Goal: Use online tool/utility: Utilize a website feature to perform a specific function

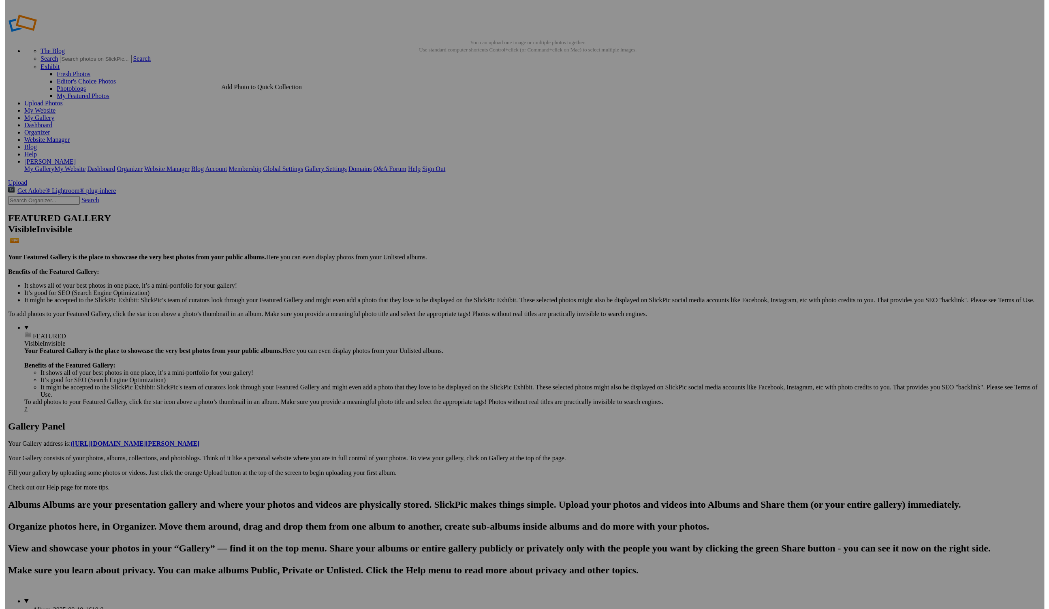
scroll to position [5, 0]
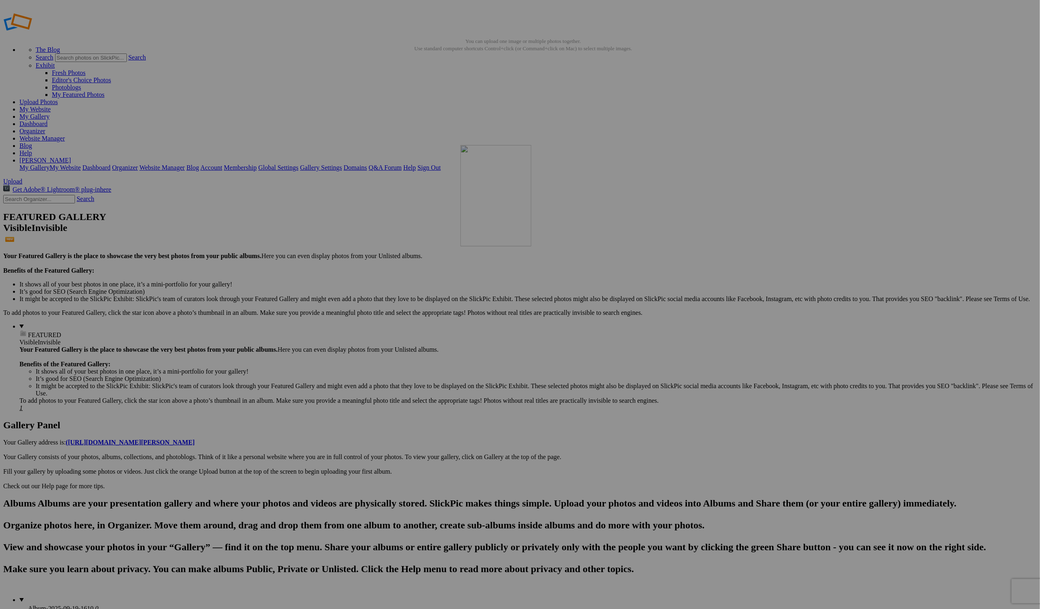
drag, startPoint x: 577, startPoint y: 203, endPoint x: 572, endPoint y: 196, distance: 8.9
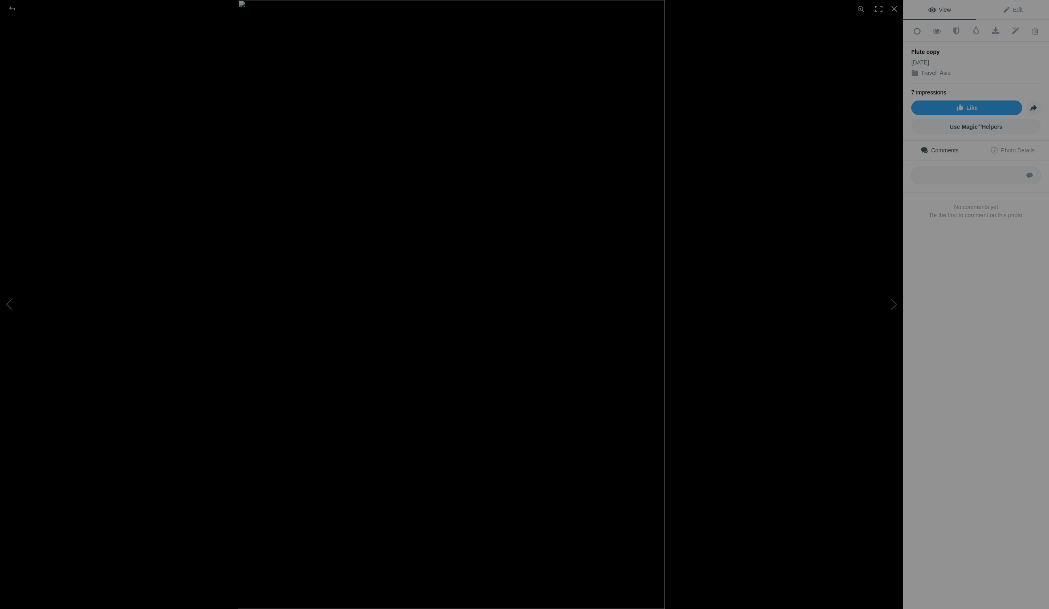
click at [704, 92] on div at bounding box center [689, 304] width 903 height 609
click at [893, 6] on div at bounding box center [894, 9] width 18 height 18
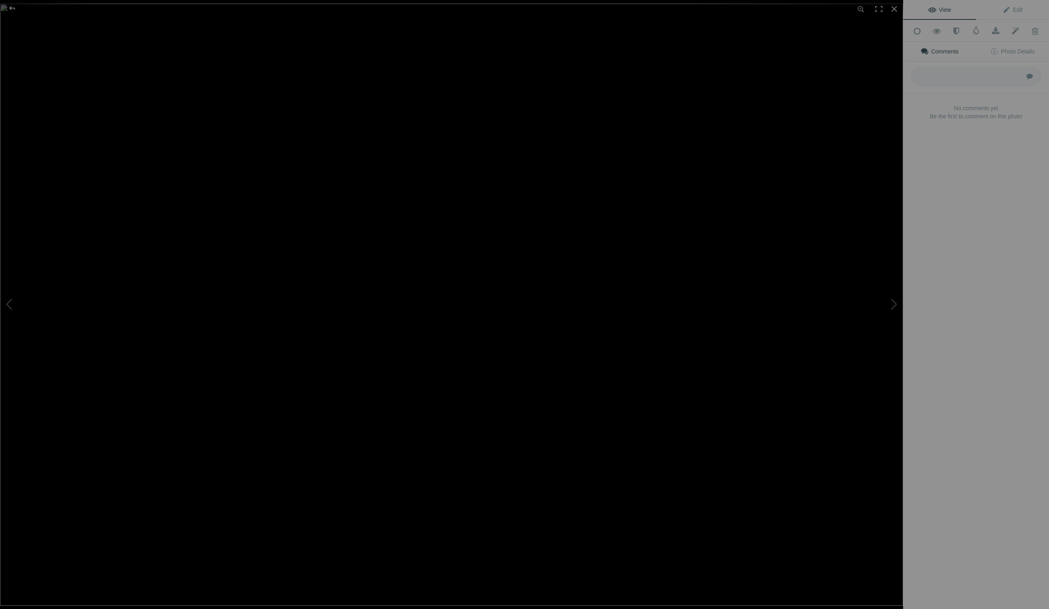
click at [322, 164] on img at bounding box center [451, 305] width 903 height 602
click at [323, 163] on img at bounding box center [546, 407] width 1560 height 1040
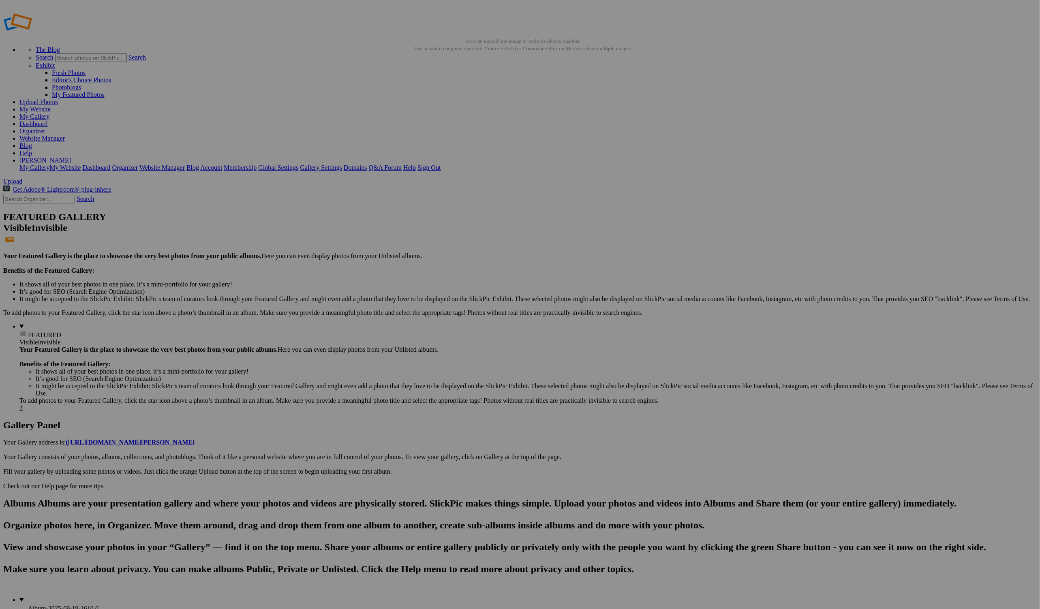
scroll to position [3, 0]
click at [466, 357] on span "Yes" at bounding box center [461, 357] width 9 height 7
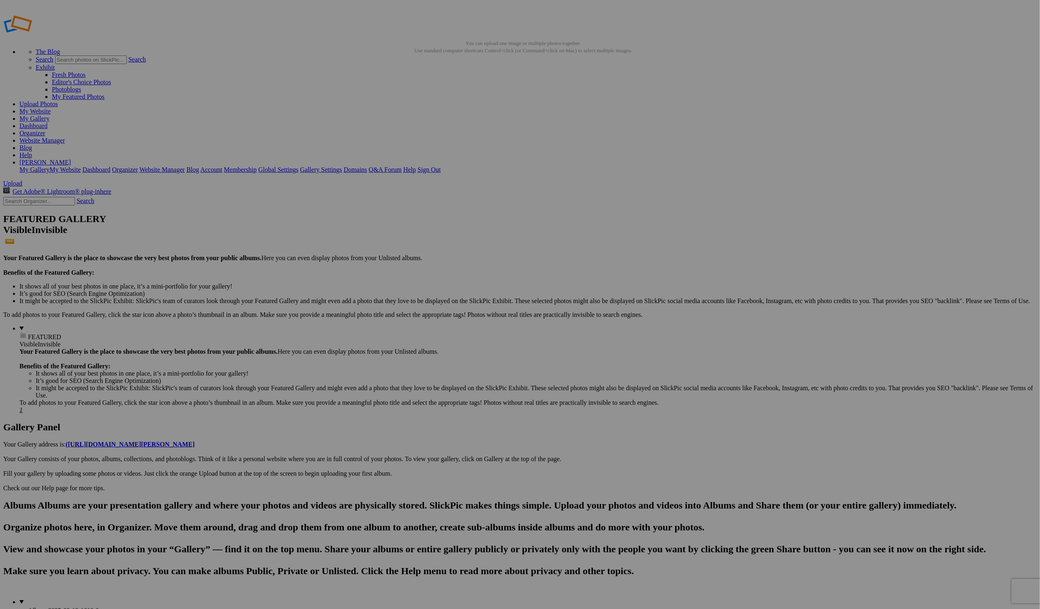
click at [466, 361] on span "Yes" at bounding box center [461, 357] width 9 height 7
click at [466, 358] on link "Yes" at bounding box center [461, 357] width 9 height 7
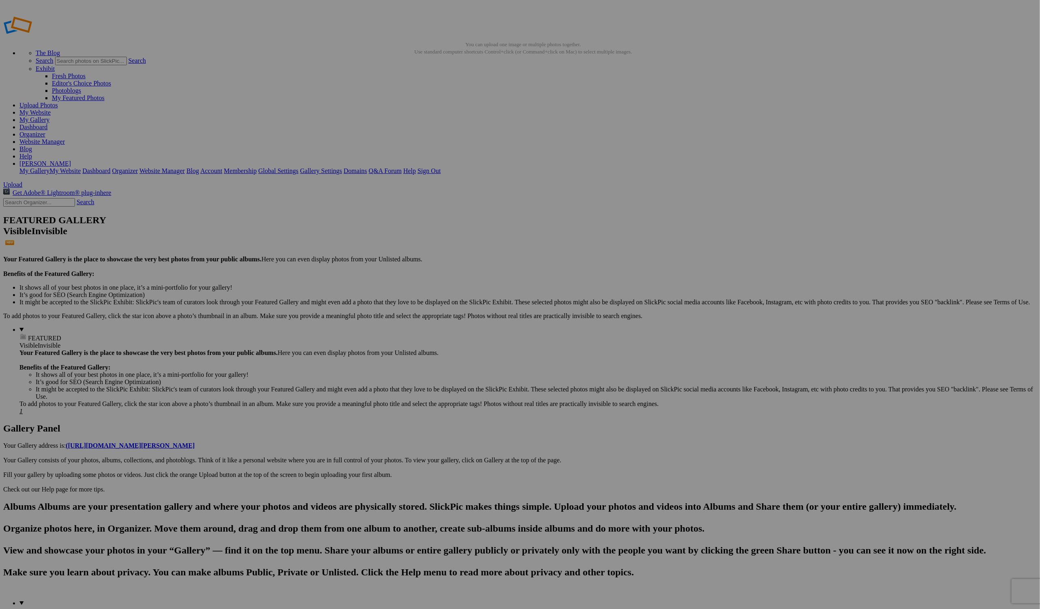
scroll to position [1, 0]
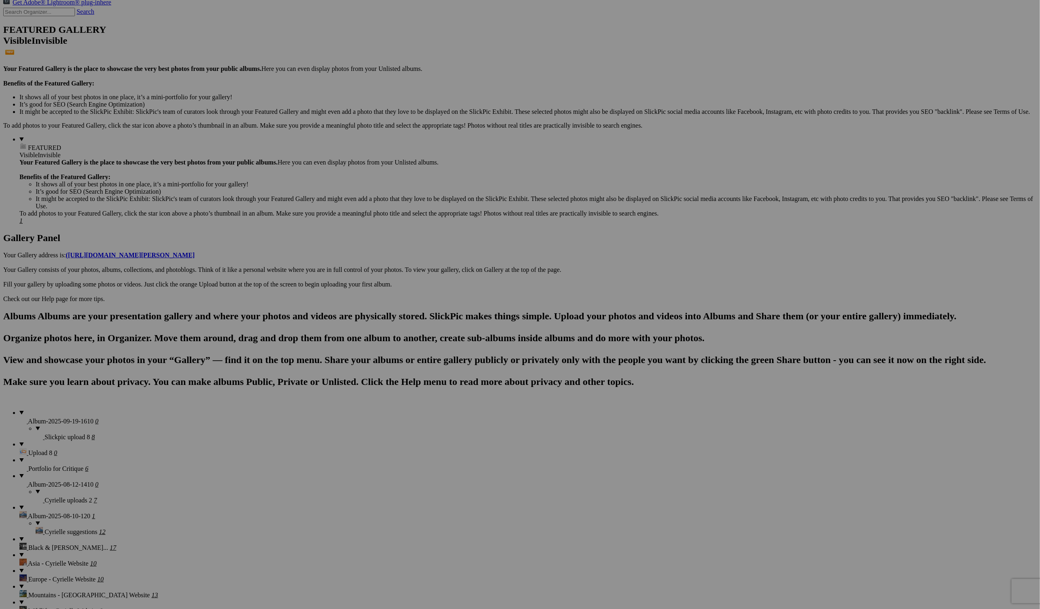
scroll to position [203, 0]
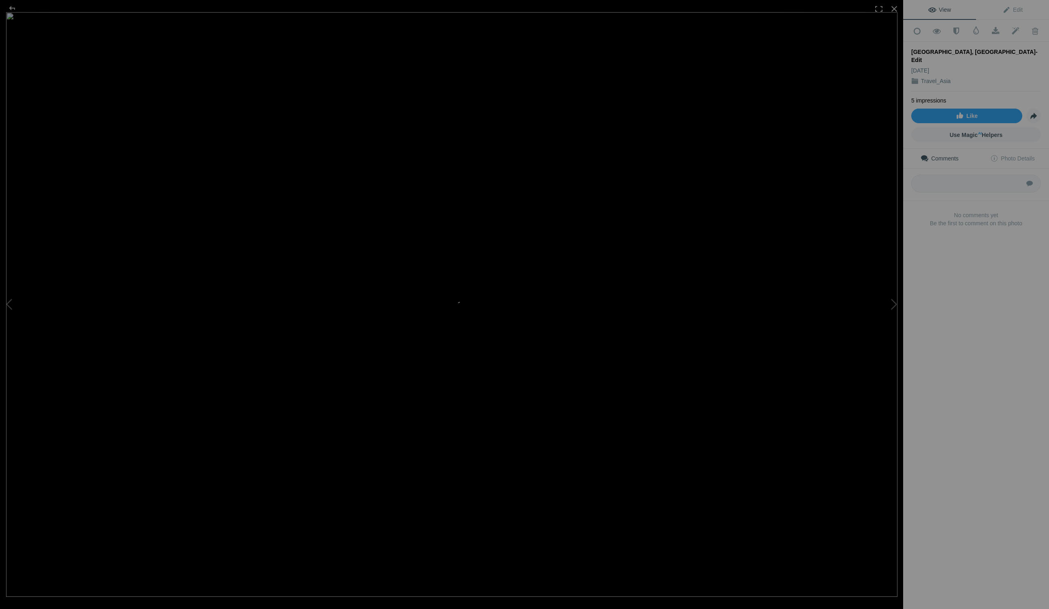
click at [757, 367] on img at bounding box center [451, 304] width 891 height 585
click at [892, 11] on div at bounding box center [894, 9] width 18 height 18
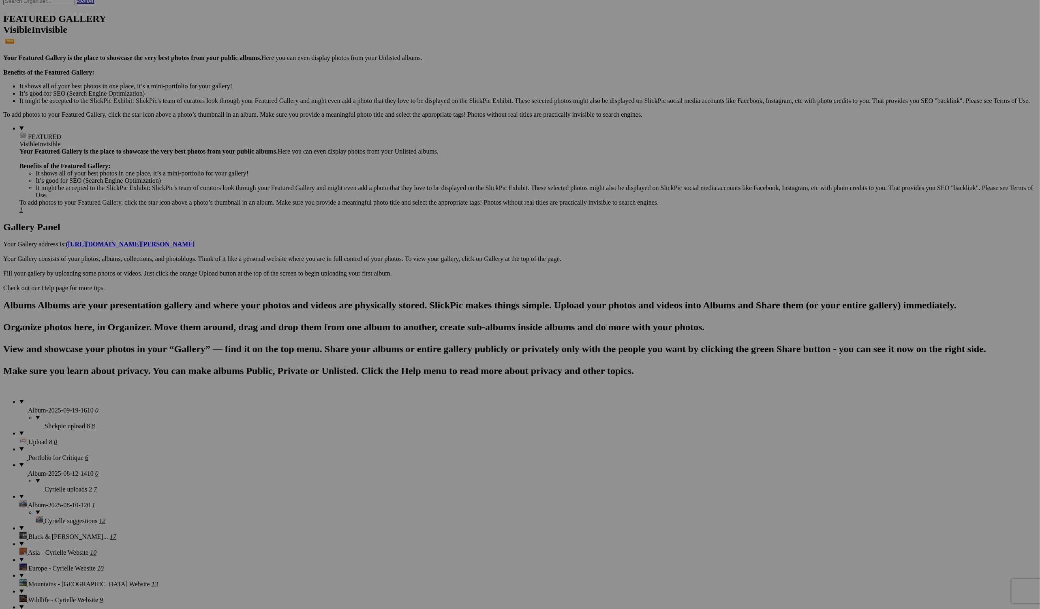
click at [582, 361] on div "Cancel Yes" at bounding box center [520, 357] width 162 height 7
click at [466, 361] on span "Yes" at bounding box center [461, 357] width 9 height 7
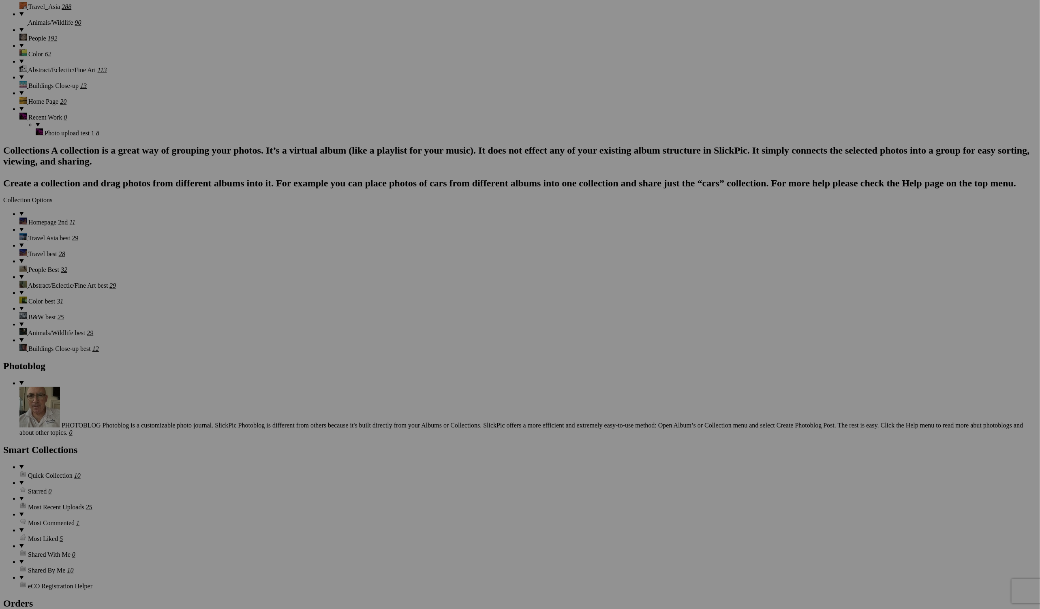
scroll to position [896, 0]
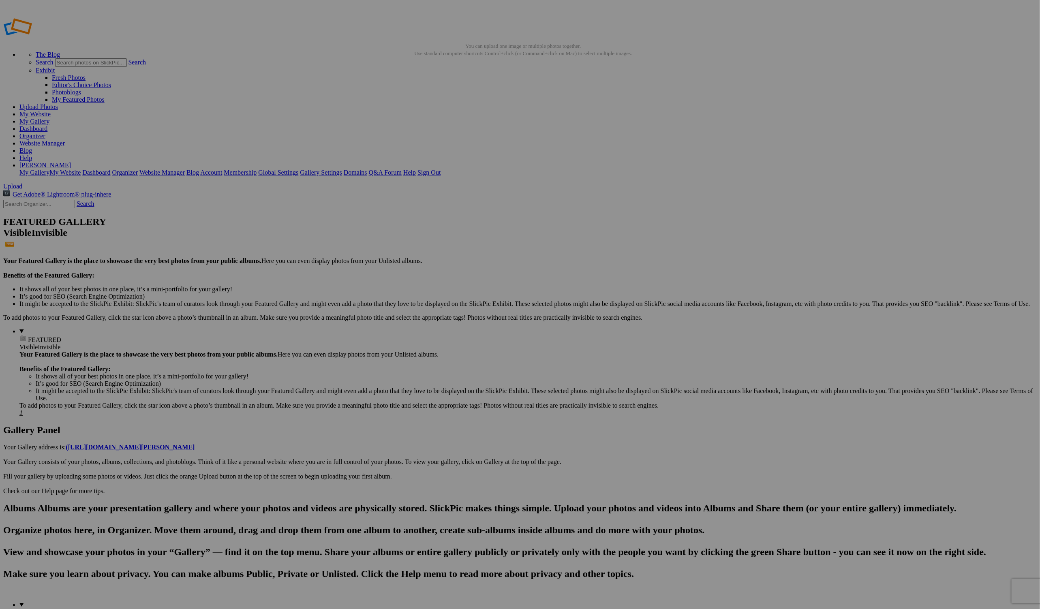
scroll to position [0, 0]
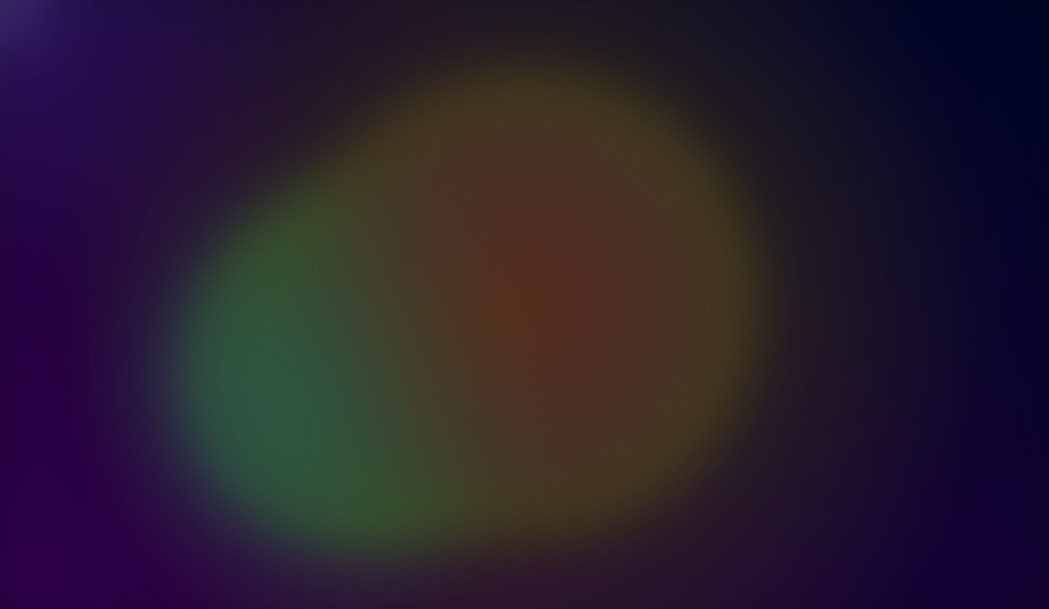
click at [348, 335] on div at bounding box center [524, 304] width 1049 height 609
click at [347, 335] on div at bounding box center [524, 304] width 1049 height 609
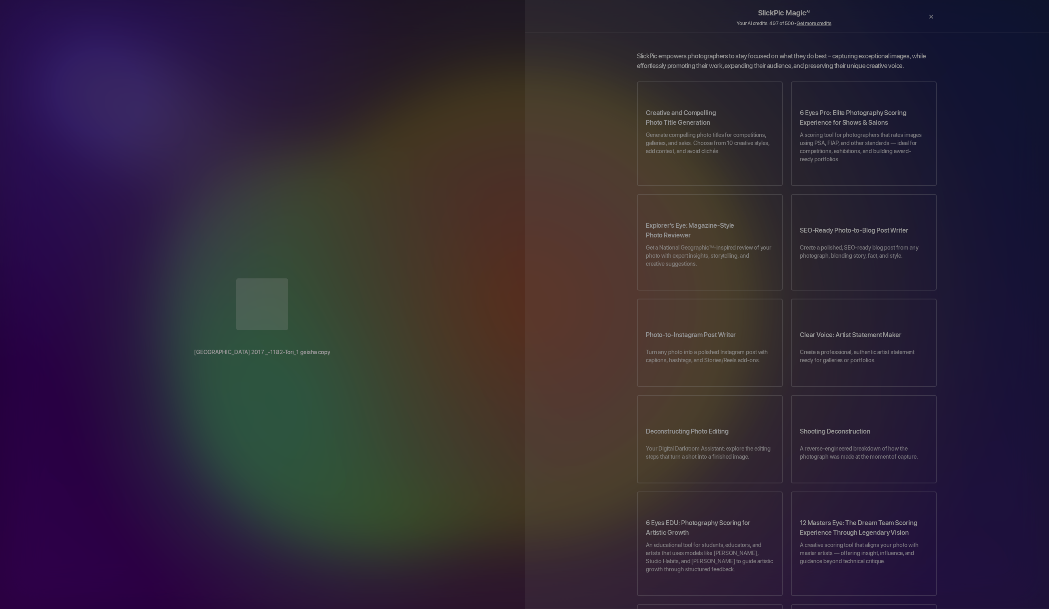
click at [348, 332] on div at bounding box center [262, 304] width 492 height 53
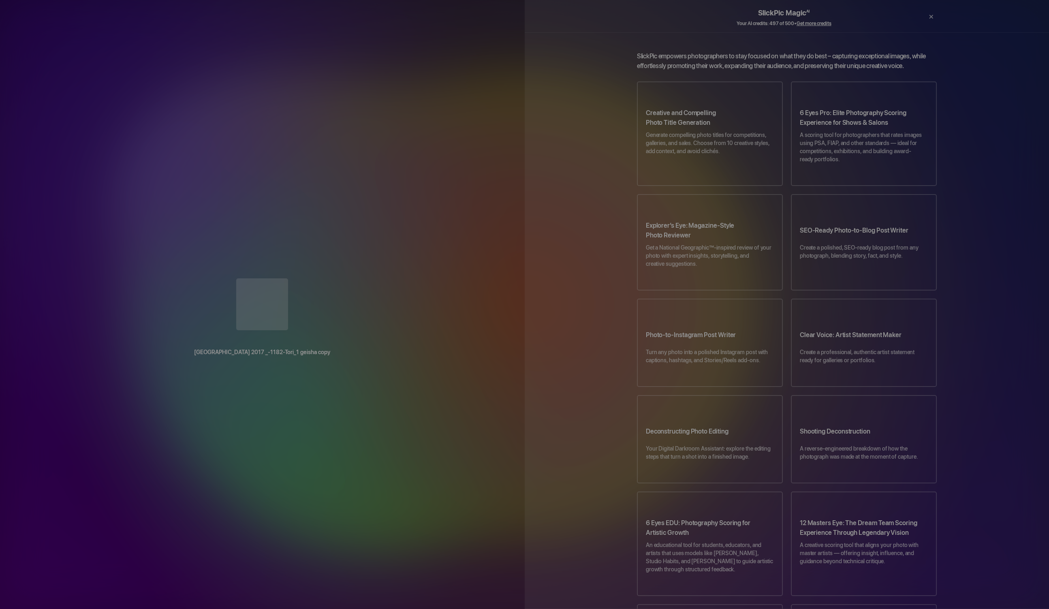
click at [350, 332] on div at bounding box center [262, 304] width 492 height 53
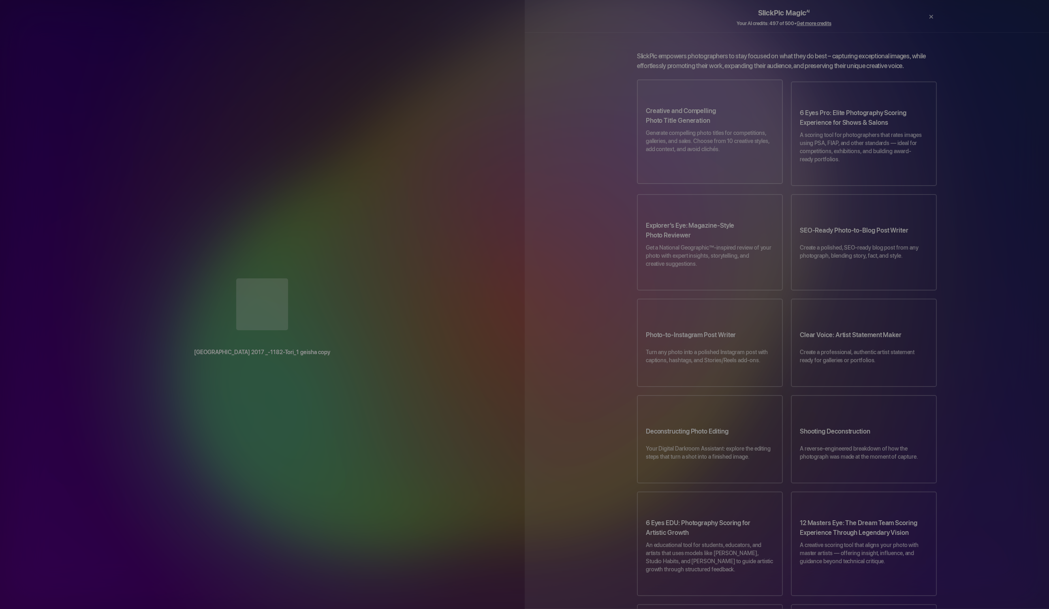
click at [678, 132] on p "Generate compelling photo titles for competitions, galleries, and sales. Choose…" at bounding box center [710, 145] width 128 height 32
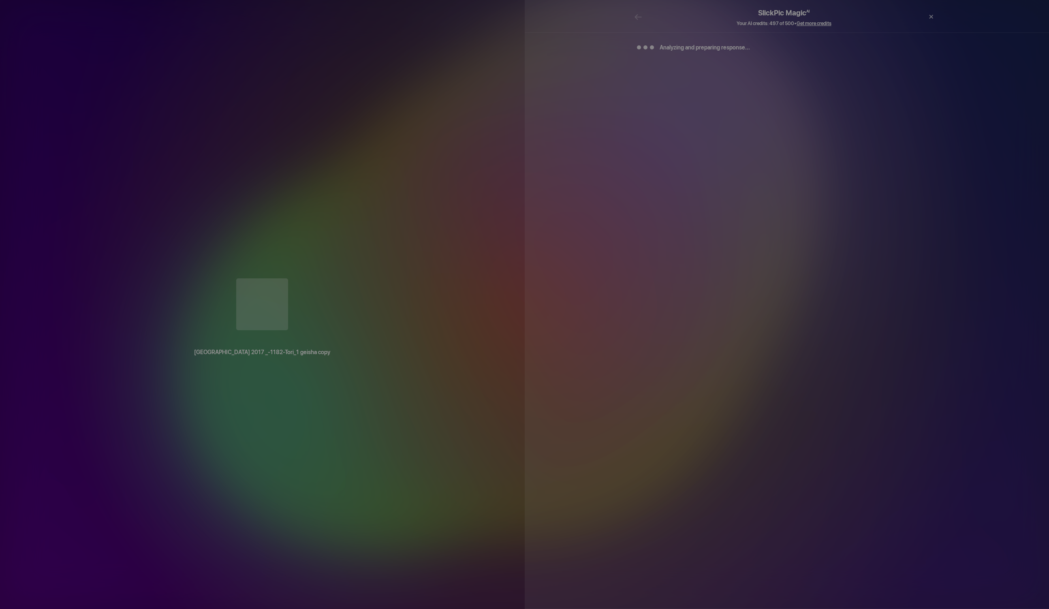
click at [678, 131] on div "Analyzing and preparing response..." at bounding box center [787, 320] width 525 height 577
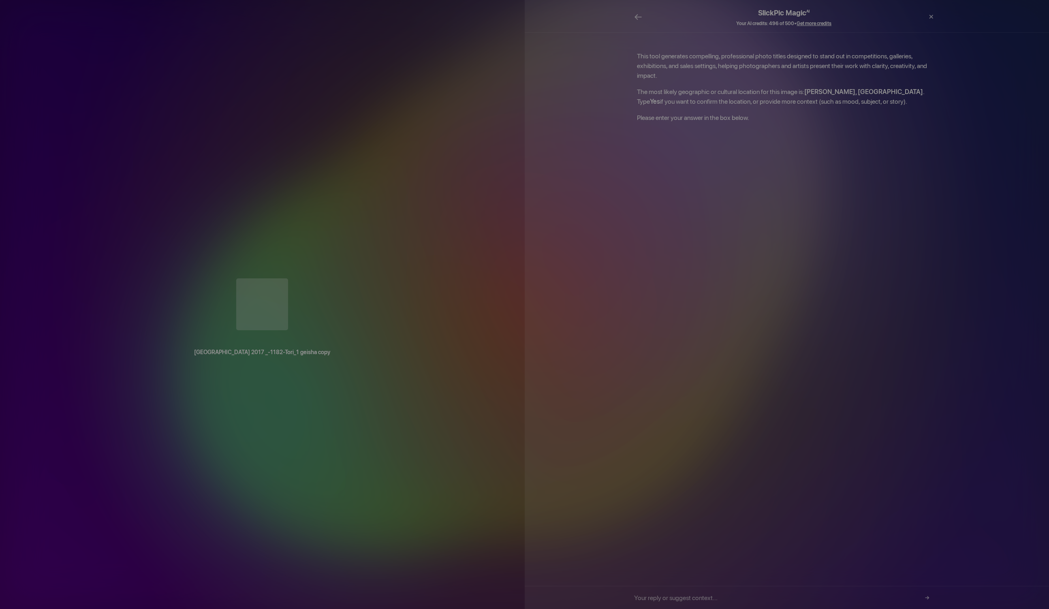
click at [684, 137] on div "This tool generates compelling, professional photo titles designed to stand out…" at bounding box center [787, 309] width 525 height 554
click at [684, 146] on div "This tool generates compelling, professional photo titles designed to stand out…" at bounding box center [787, 309] width 525 height 554
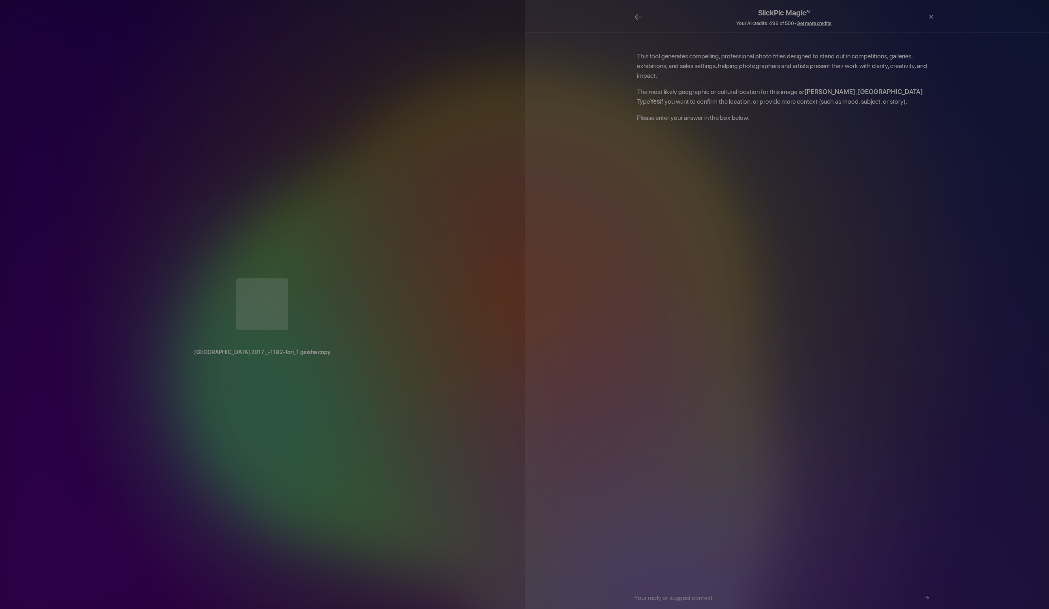
click at [643, 594] on input "text" at bounding box center [784, 597] width 300 height 23
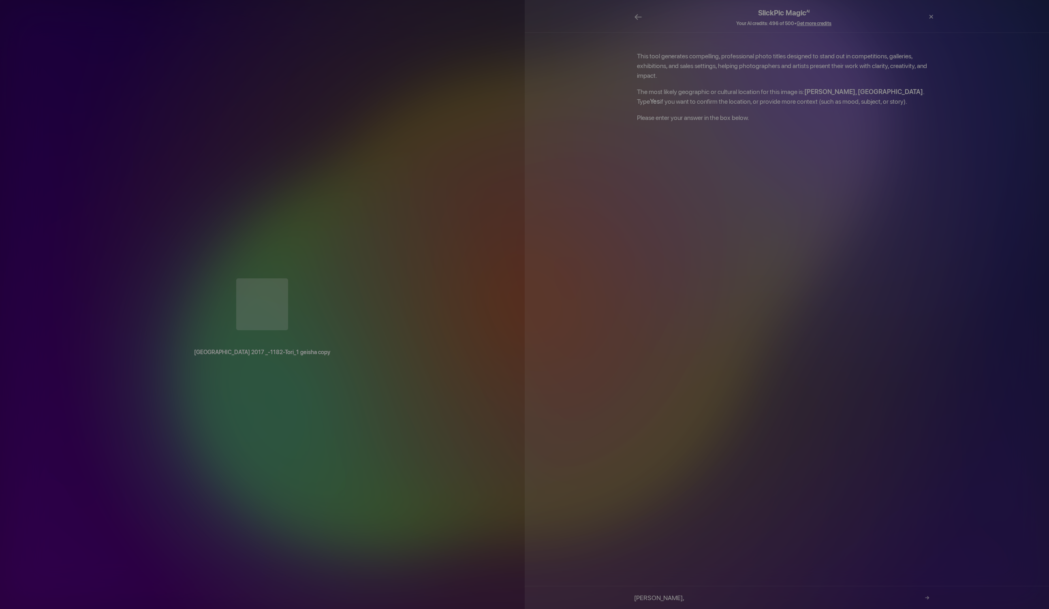
click at [801, 87] on p "The most likely geographic or cultural location for this image is: Fushimi Inar…" at bounding box center [787, 96] width 300 height 19
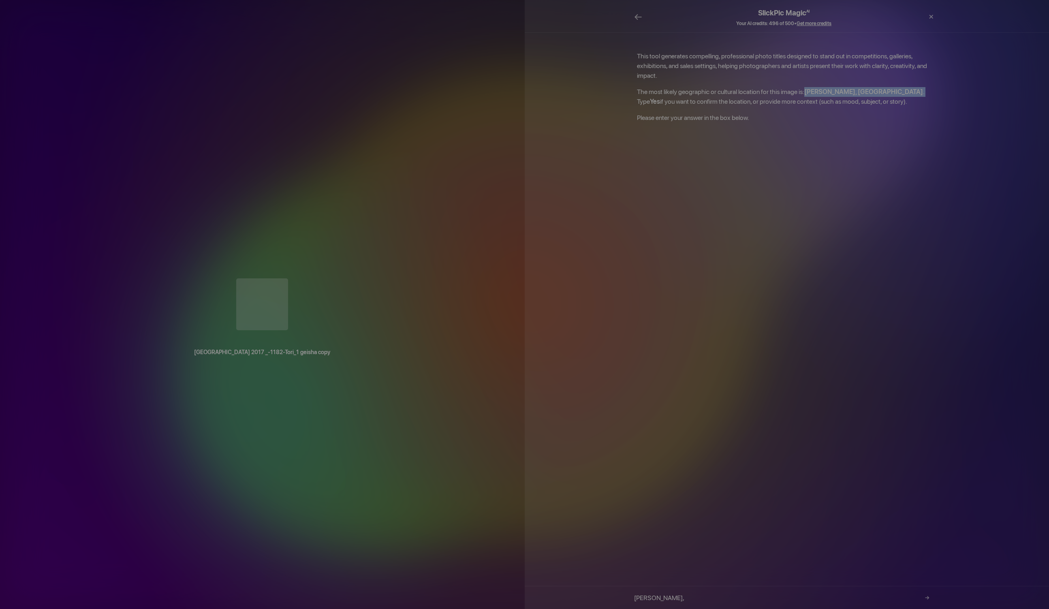
drag, startPoint x: 802, startPoint y: 81, endPoint x: 880, endPoint y: 80, distance: 77.8
click at [880, 87] on p "The most likely geographic or cultural location for this image is: Fushimi Inar…" at bounding box center [787, 96] width 300 height 19
copy p "Fushimi Inari Taisha, Japan ."
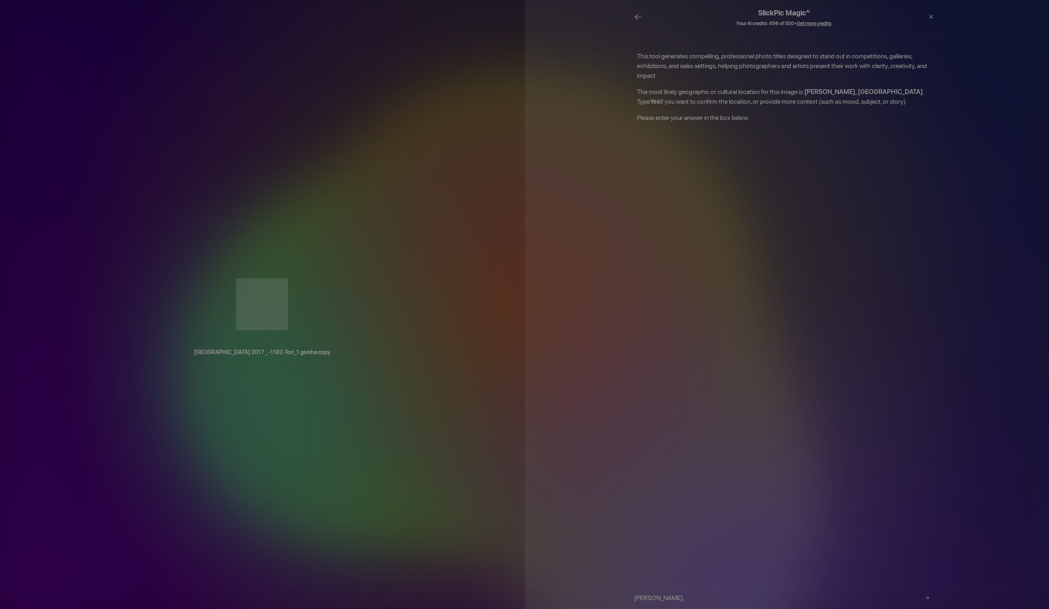
click at [702, 595] on input "Torii Gates," at bounding box center [784, 597] width 300 height 23
paste input "Fushimi Inari Taisha, Japan."
type input "[PERSON_NAME], [PERSON_NAME], [GEOGRAPHIC_DATA]."
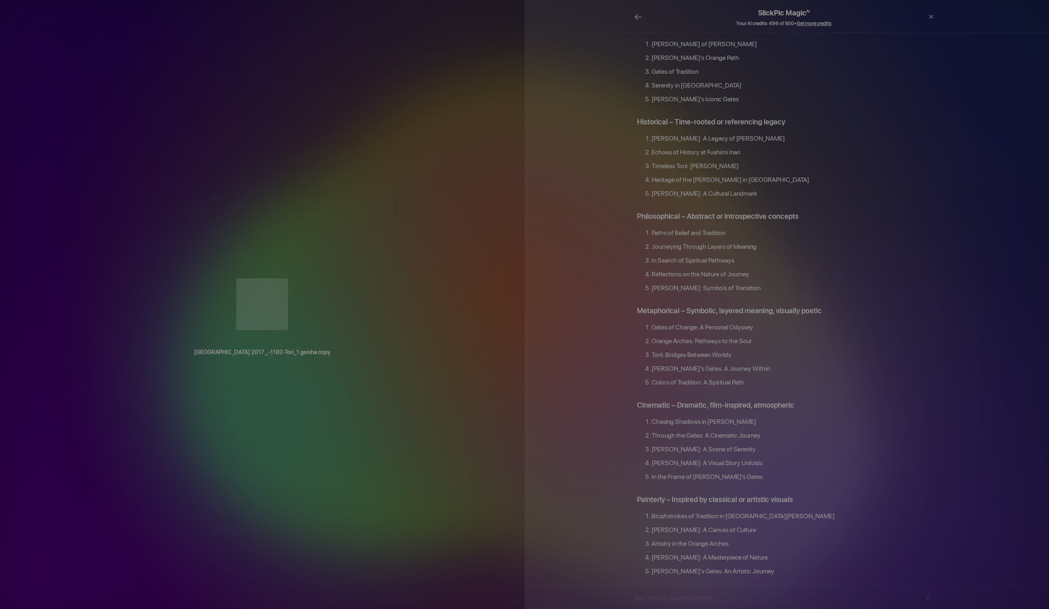
scroll to position [565, 0]
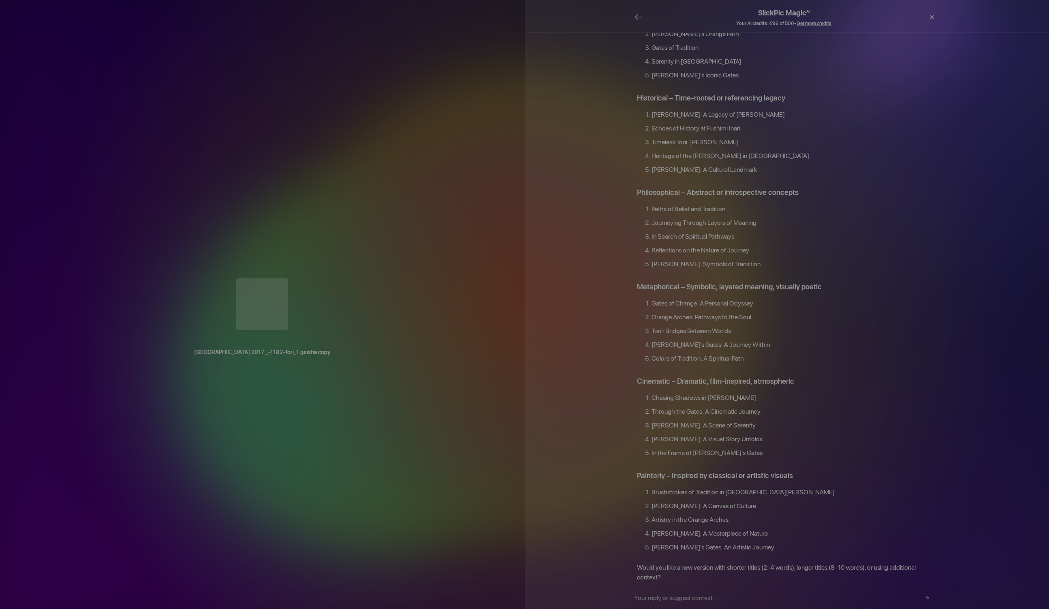
click at [930, 16] on div "×" at bounding box center [931, 17] width 24 height 16
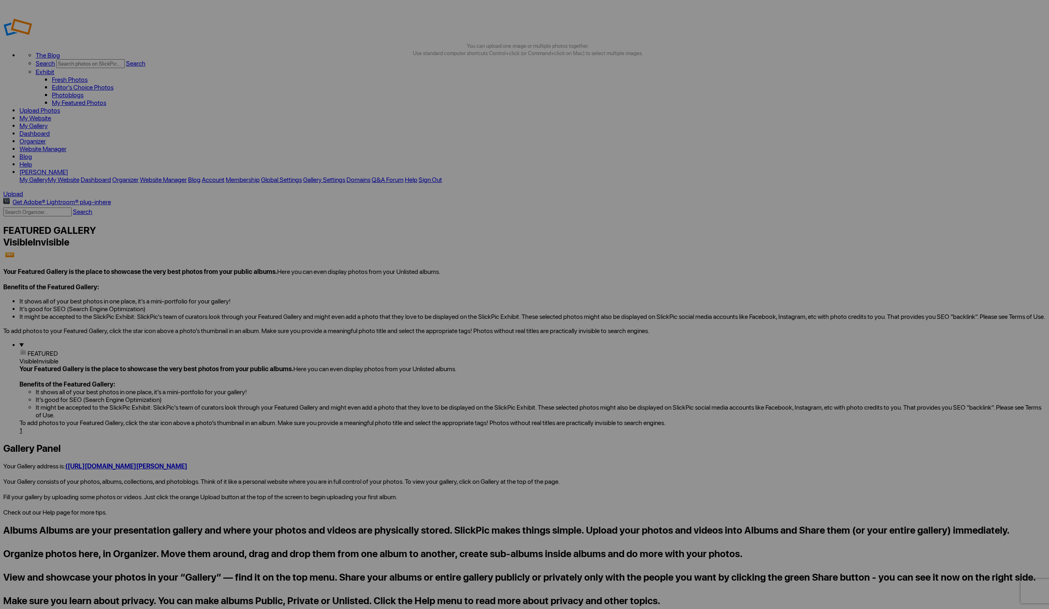
drag, startPoint x: 921, startPoint y: 15, endPoint x: 910, endPoint y: 15, distance: 11.4
click at [66, 145] on link "Website Manager" at bounding box center [42, 149] width 47 height 8
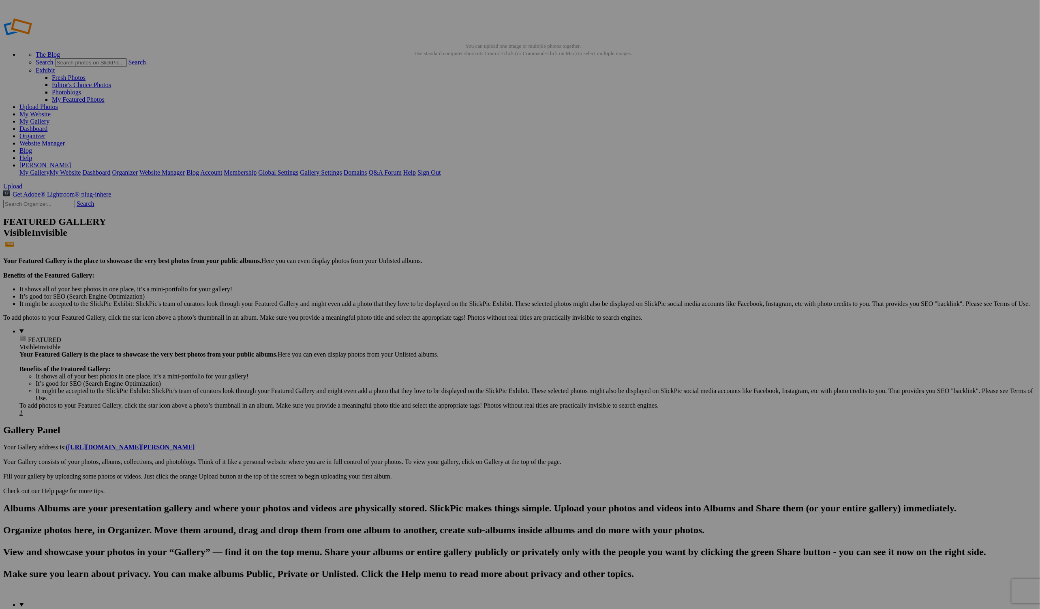
drag, startPoint x: 256, startPoint y: 178, endPoint x: 323, endPoint y: 177, distance: 67.3
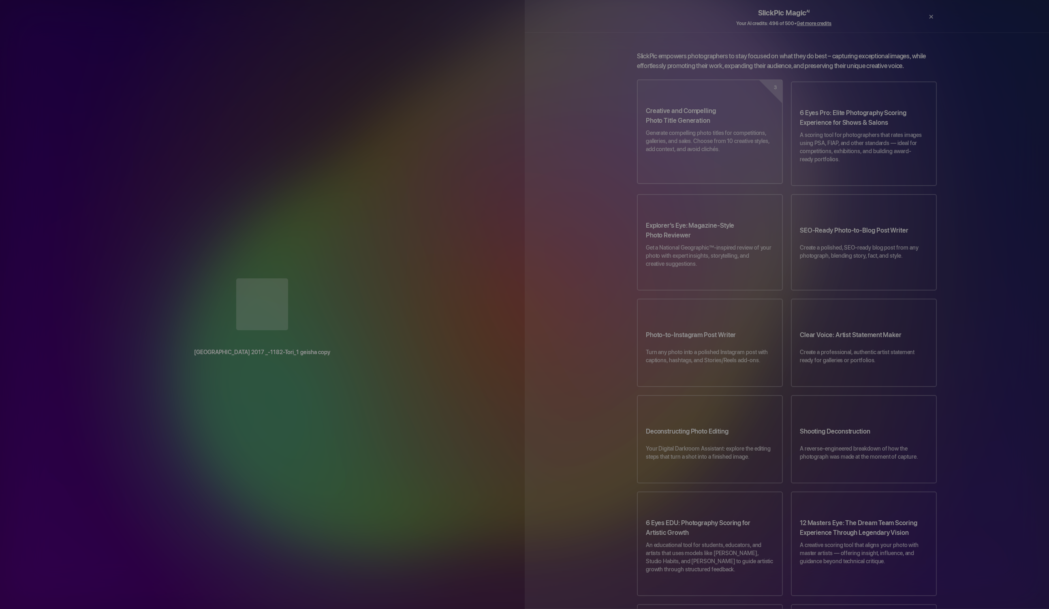
drag, startPoint x: 681, startPoint y: 120, endPoint x: 681, endPoint y: 109, distance: 10.5
click at [681, 109] on h3 "Creative and Compelling Photo Title Generation" at bounding box center [710, 117] width 128 height 23
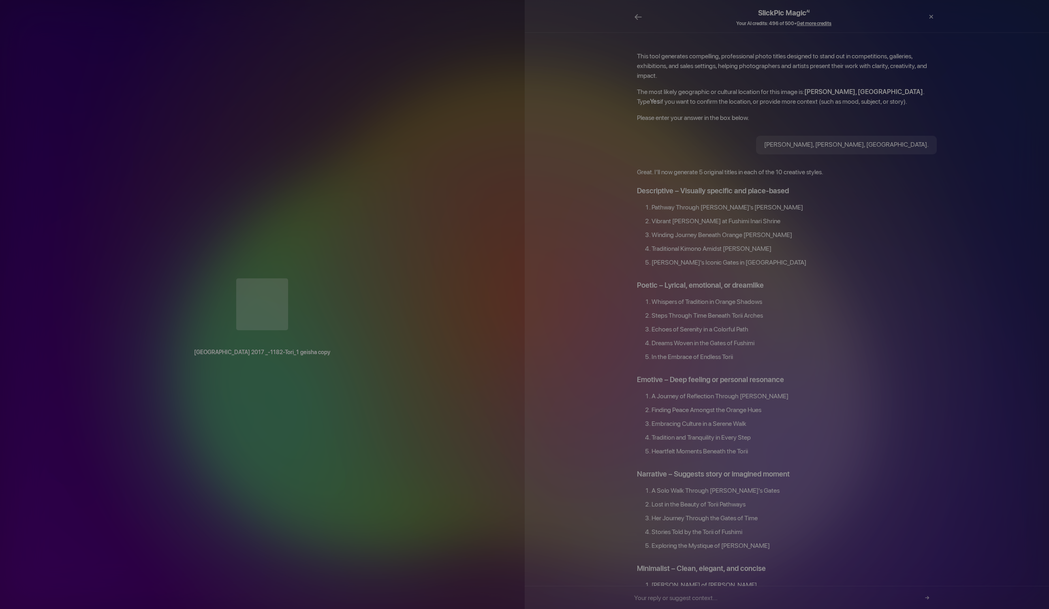
click at [769, 433] on li "Tradition and Tranquility in Every Step" at bounding box center [794, 440] width 285 height 14
click at [768, 433] on li "Tradition and Tranquility in Every Step" at bounding box center [794, 440] width 285 height 14
drag, startPoint x: 767, startPoint y: 415, endPoint x: 769, endPoint y: 403, distance: 11.8
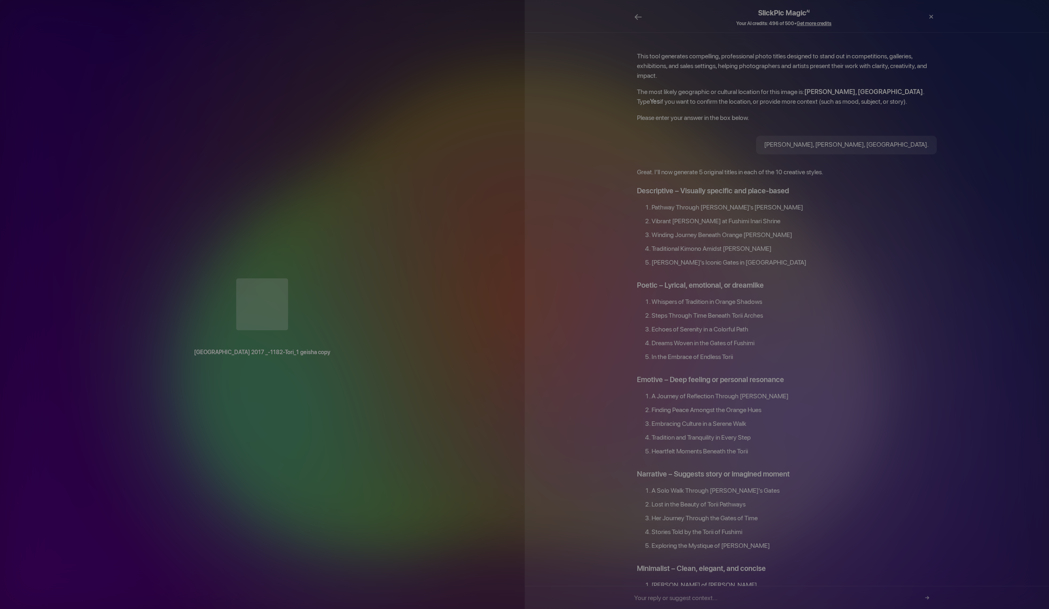
click at [769, 403] on ol "A Journey of Reflection Through [PERSON_NAME] Finding Peace Amongst the Orange …" at bounding box center [787, 425] width 300 height 69
drag, startPoint x: 767, startPoint y: 408, endPoint x: 733, endPoint y: 377, distance: 45.9
click at [733, 391] on ol "A Journey of Reflection Through [PERSON_NAME] Finding Peace Amongst the Orange …" at bounding box center [787, 425] width 300 height 69
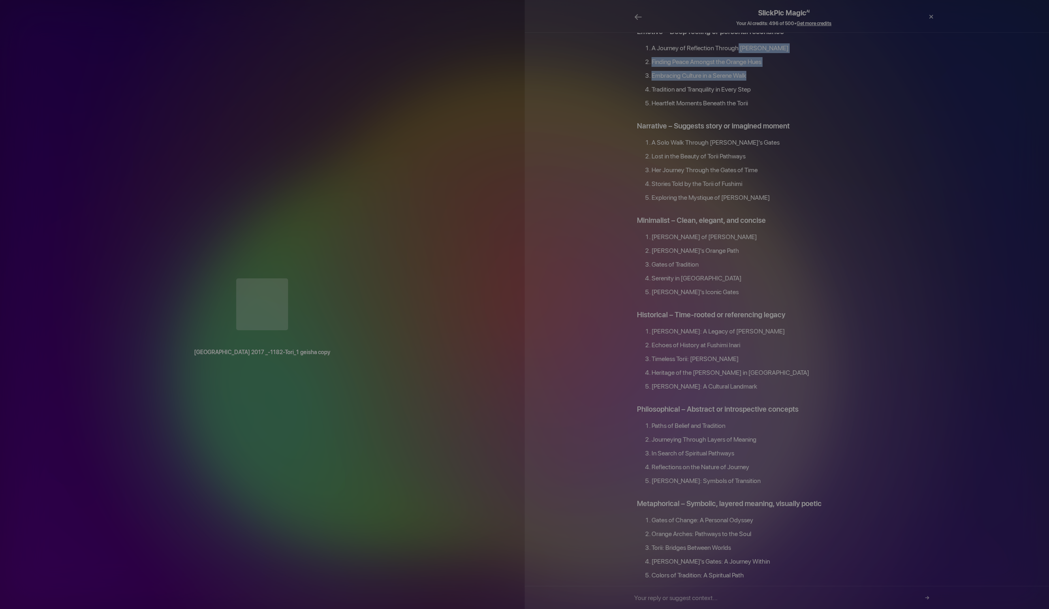
scroll to position [348, 0]
click at [673, 476] on li "[PERSON_NAME]: Symbols of Transition" at bounding box center [794, 483] width 285 height 14
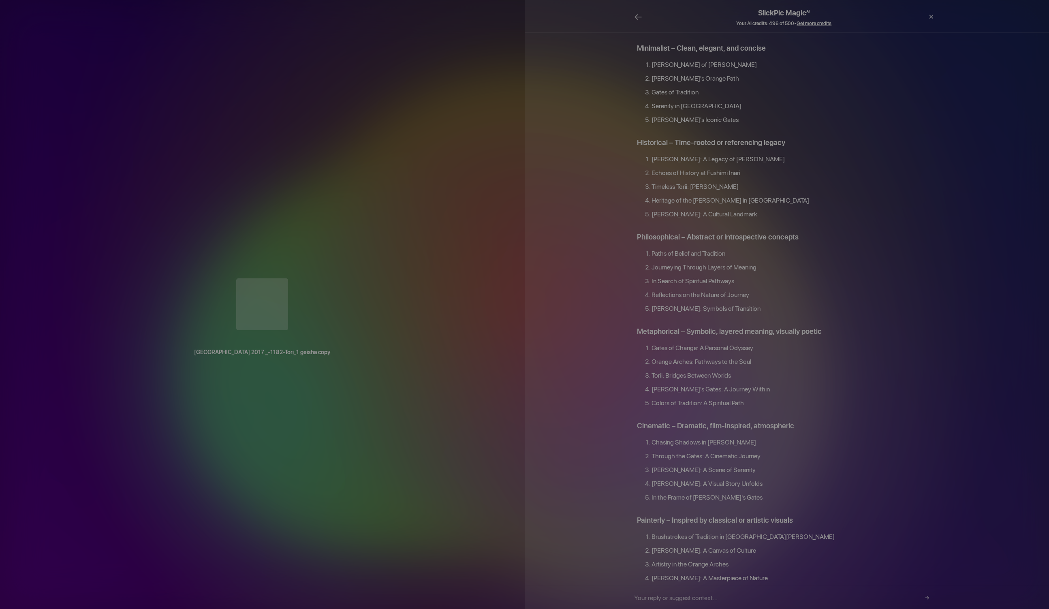
scroll to position [514, 0]
